Goal: Task Accomplishment & Management: Use online tool/utility

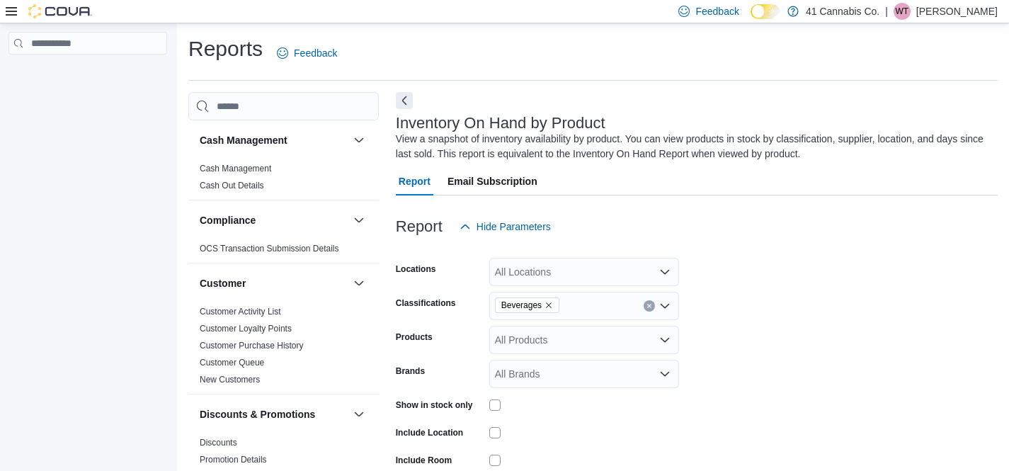
click at [10, 11] on icon at bounding box center [11, 11] width 11 height 8
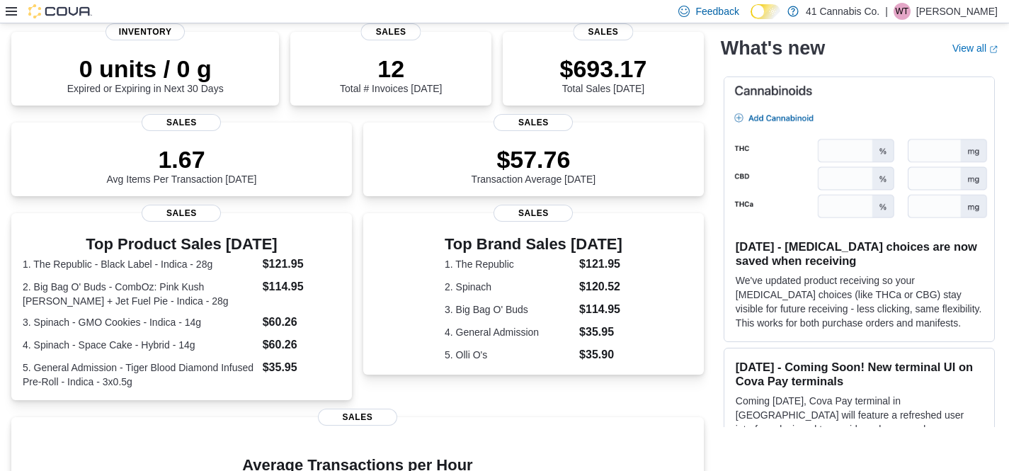
scroll to position [108, 0]
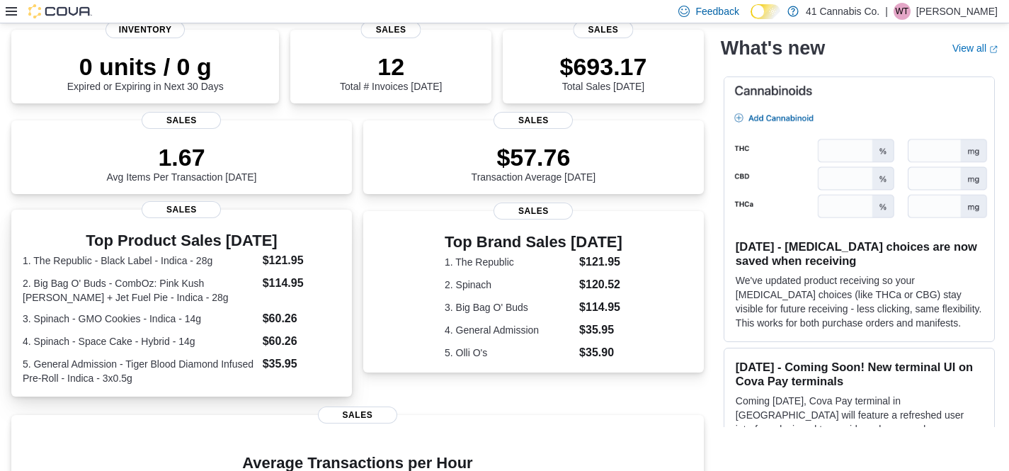
click at [294, 317] on dd "$60.26" at bounding box center [302, 318] width 78 height 17
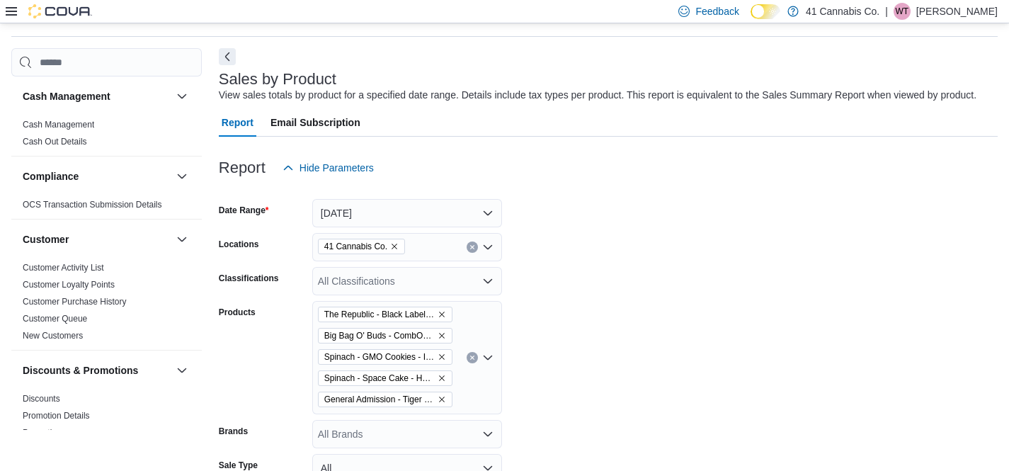
scroll to position [47, 0]
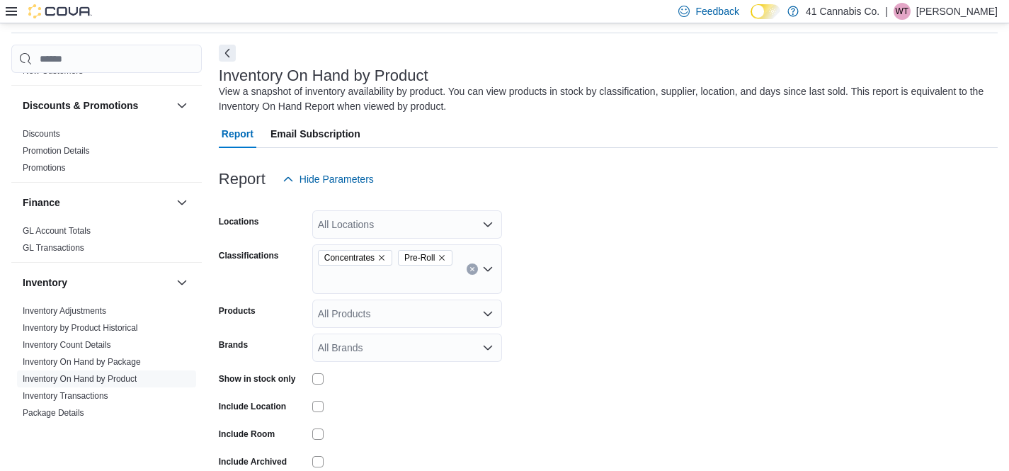
scroll to position [262, 0]
click at [229, 50] on button "Next" at bounding box center [227, 52] width 17 height 17
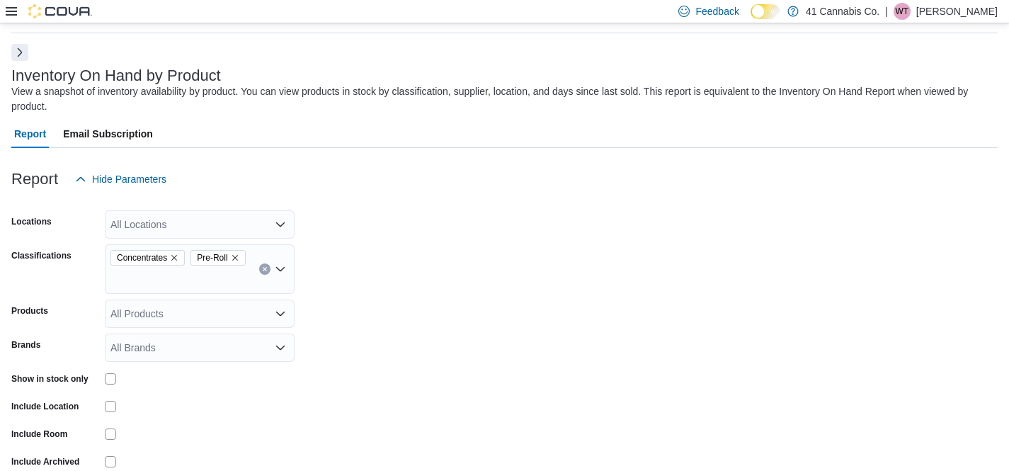
click at [20, 57] on button "Next" at bounding box center [19, 52] width 17 height 17
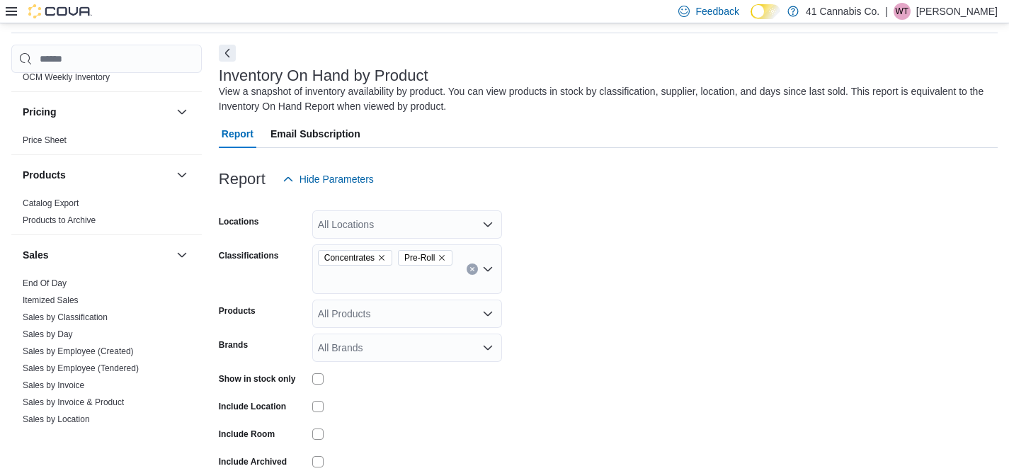
scroll to position [830, 0]
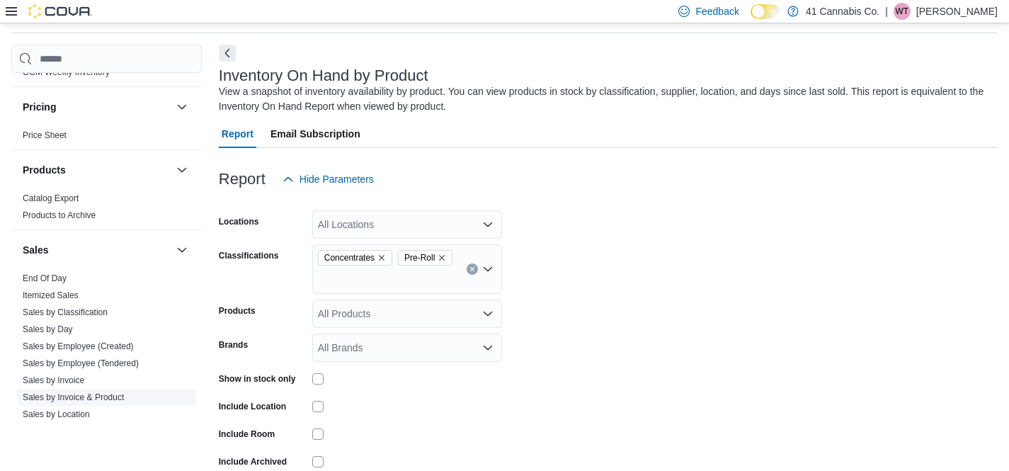
click at [89, 395] on link "Sales by Invoice & Product" at bounding box center [73, 397] width 101 height 10
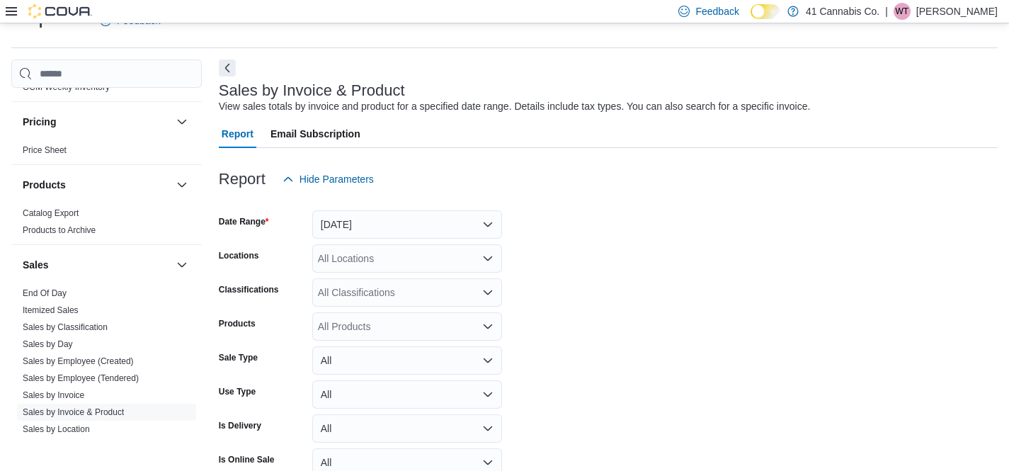
scroll to position [33, 0]
click at [450, 227] on button "Yesterday" at bounding box center [407, 224] width 190 height 28
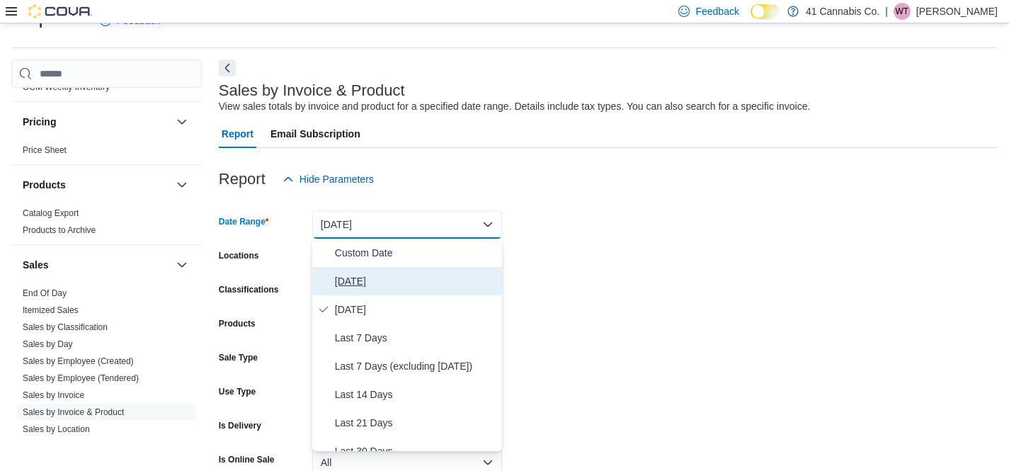
click at [356, 282] on span "Today" at bounding box center [415, 281] width 161 height 17
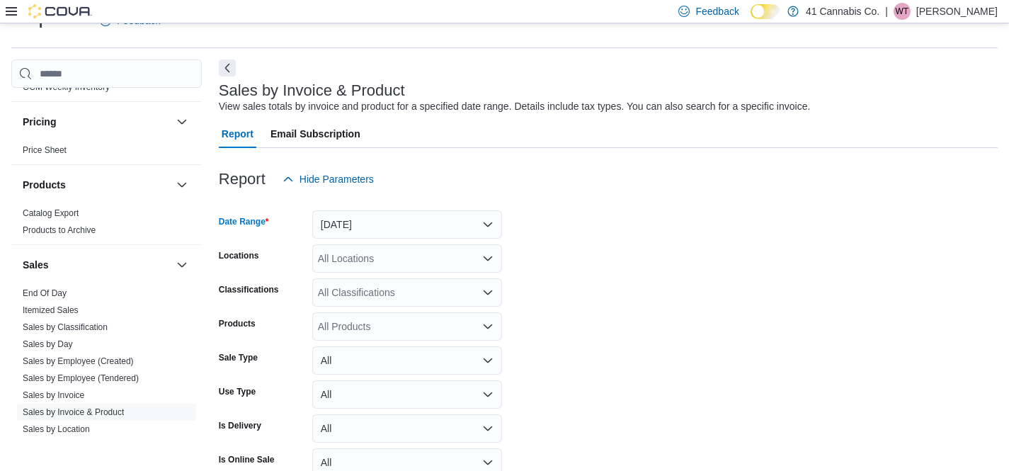
click at [600, 340] on form "Date Range Today Locations All Locations Classifications All Classifications Pr…" at bounding box center [608, 371] width 779 height 357
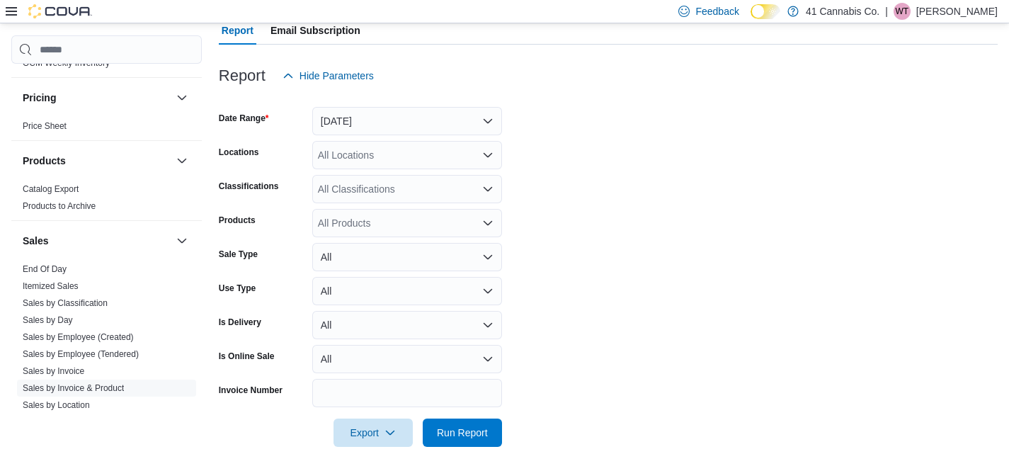
scroll to position [140, 0]
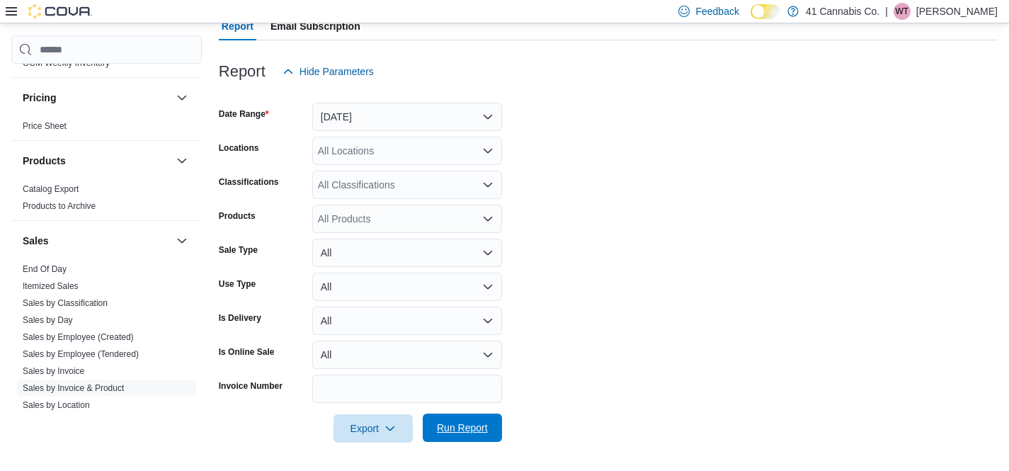
click at [472, 420] on span "Run Report" at bounding box center [462, 427] width 62 height 28
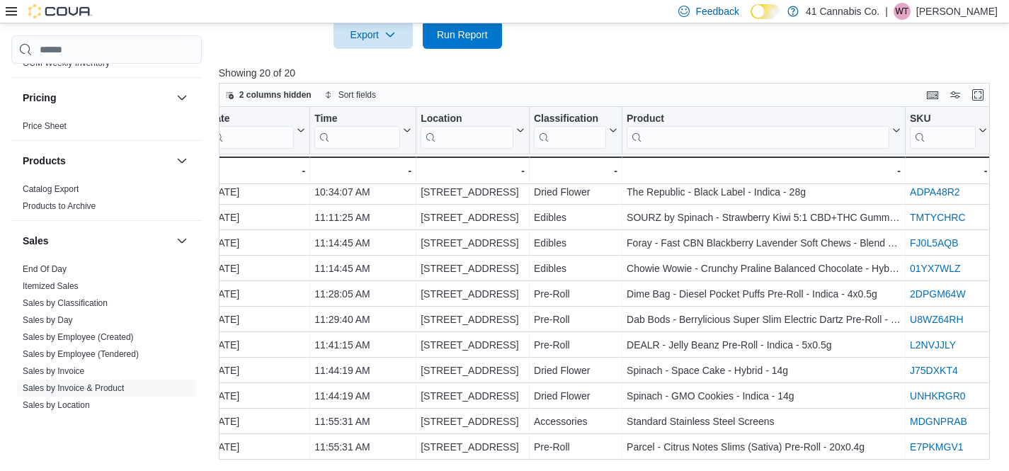
scroll to position [234, 217]
